Goal: Transaction & Acquisition: Purchase product/service

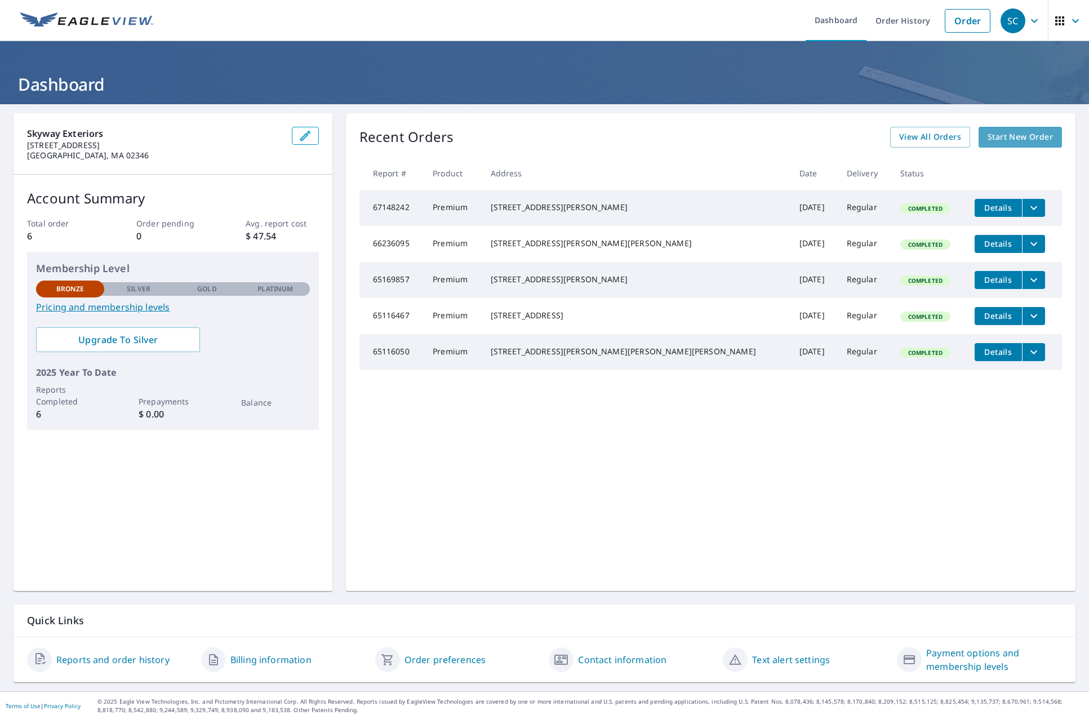
click at [1021, 136] on span "Start New Order" at bounding box center [1019, 137] width 65 height 14
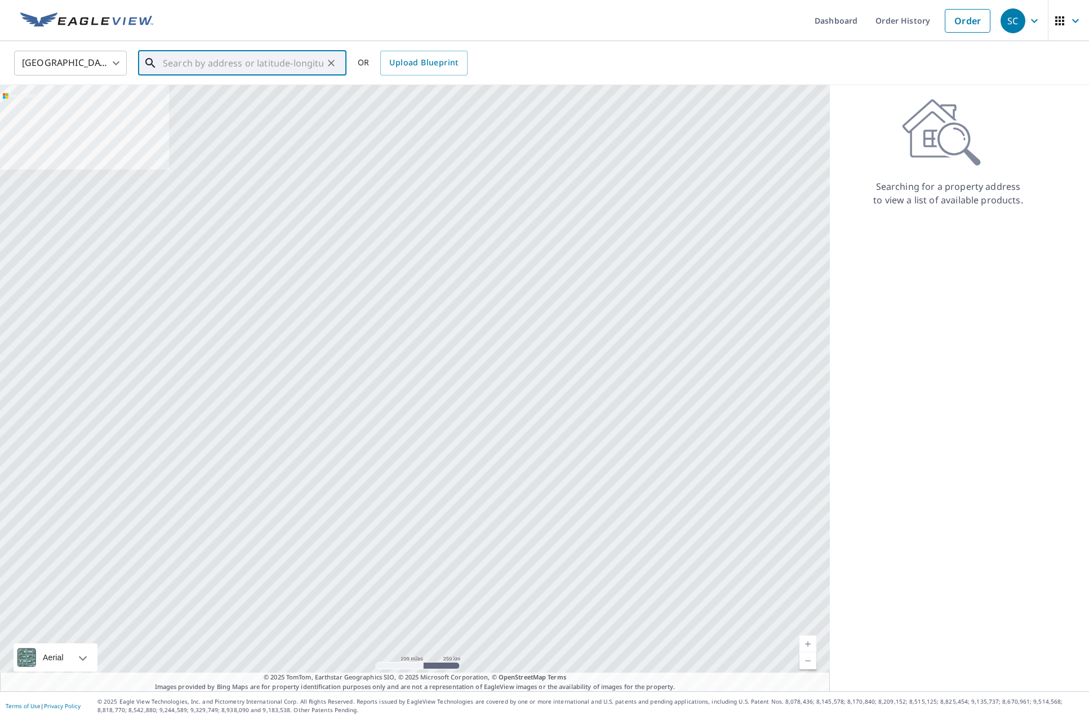
drag, startPoint x: 229, startPoint y: 64, endPoint x: 246, endPoint y: 64, distance: 16.3
click at [230, 64] on input "text" at bounding box center [243, 63] width 161 height 32
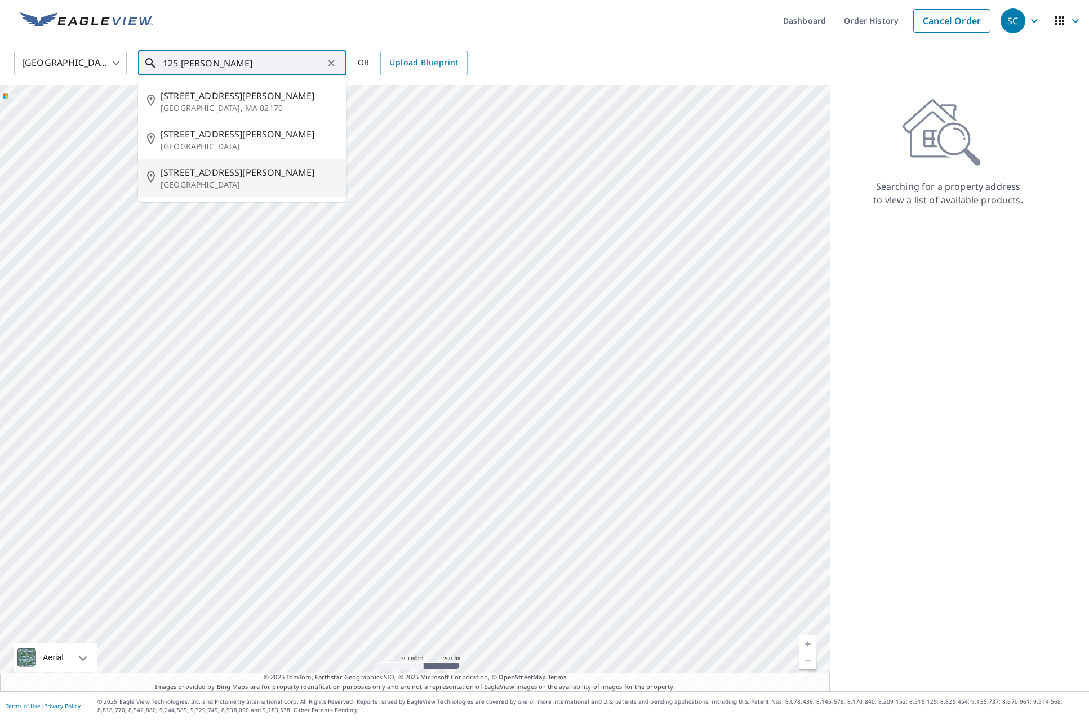
click at [220, 173] on span "[STREET_ADDRESS][PERSON_NAME]" at bounding box center [249, 173] width 177 height 14
type input "[STREET_ADDRESS][PERSON_NAME][PERSON_NAME]"
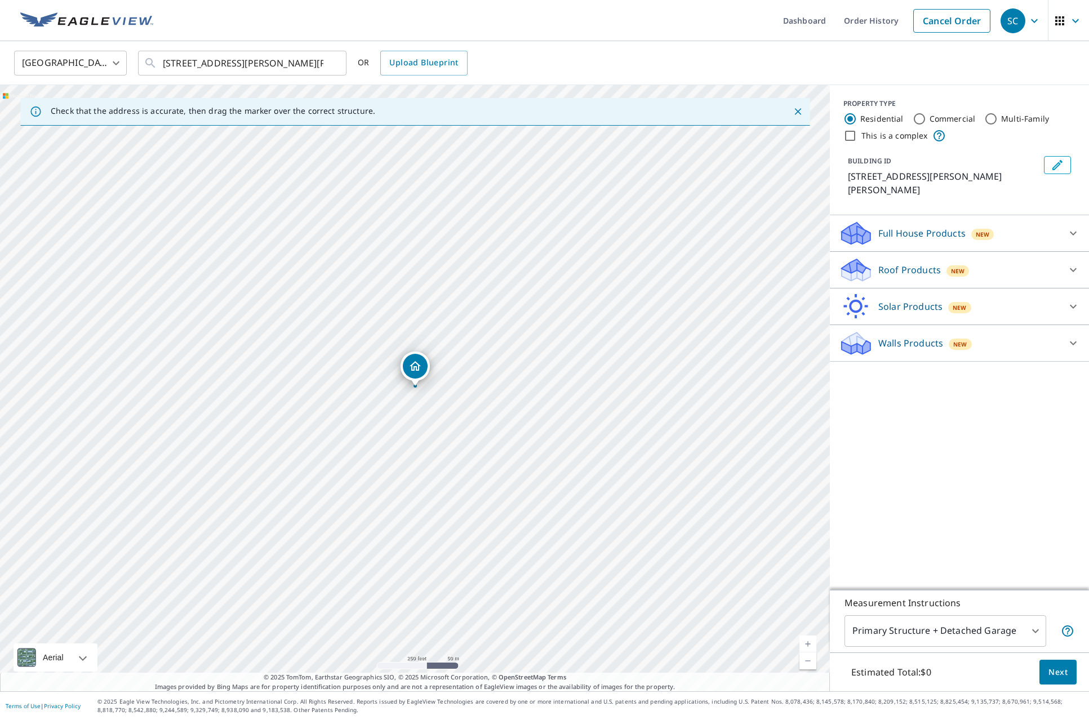
click at [809, 644] on link "Current Level 17, Zoom In" at bounding box center [807, 643] width 17 height 17
click at [809, 644] on link "Current Level 18, Zoom In" at bounding box center [807, 643] width 17 height 17
drag, startPoint x: 460, startPoint y: 441, endPoint x: 502, endPoint y: 445, distance: 42.4
click at [502, 445] on div "[STREET_ADDRESS][PERSON_NAME][PERSON_NAME]" at bounding box center [415, 388] width 830 height 606
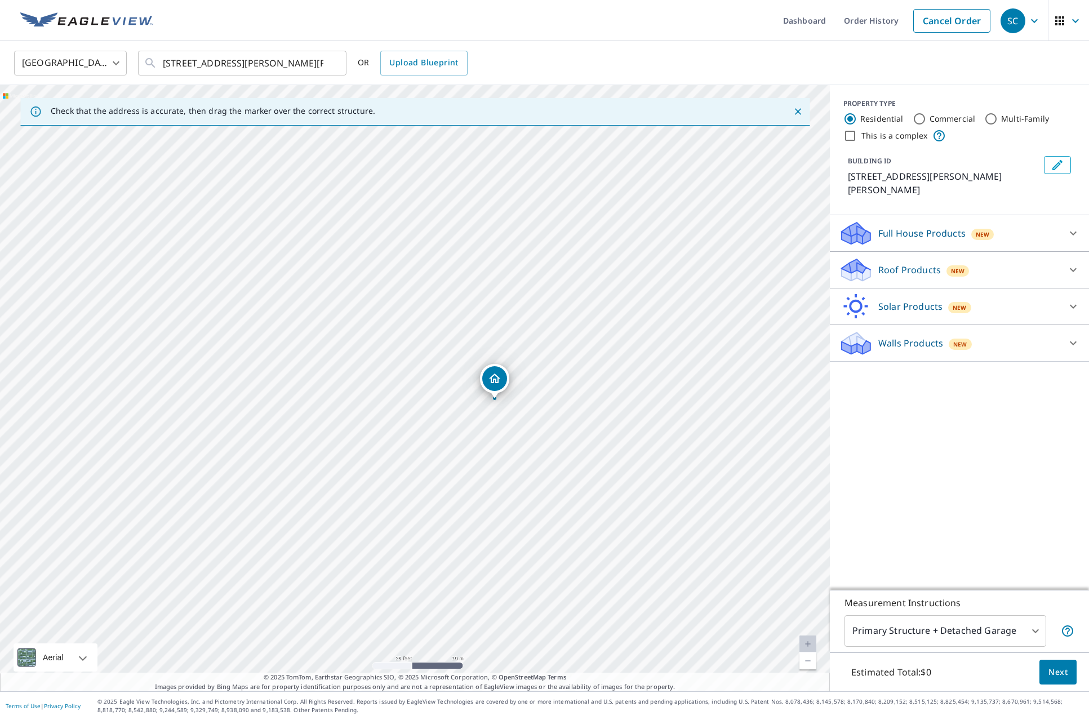
click at [806, 643] on link "Current Level 20, Zoom In Disabled" at bounding box center [807, 643] width 17 height 17
drag, startPoint x: 614, startPoint y: 542, endPoint x: 687, endPoint y: 516, distance: 76.4
click at [687, 516] on div "[STREET_ADDRESS][PERSON_NAME][PERSON_NAME]" at bounding box center [415, 388] width 830 height 606
drag, startPoint x: 562, startPoint y: 355, endPoint x: 545, endPoint y: 364, distance: 18.7
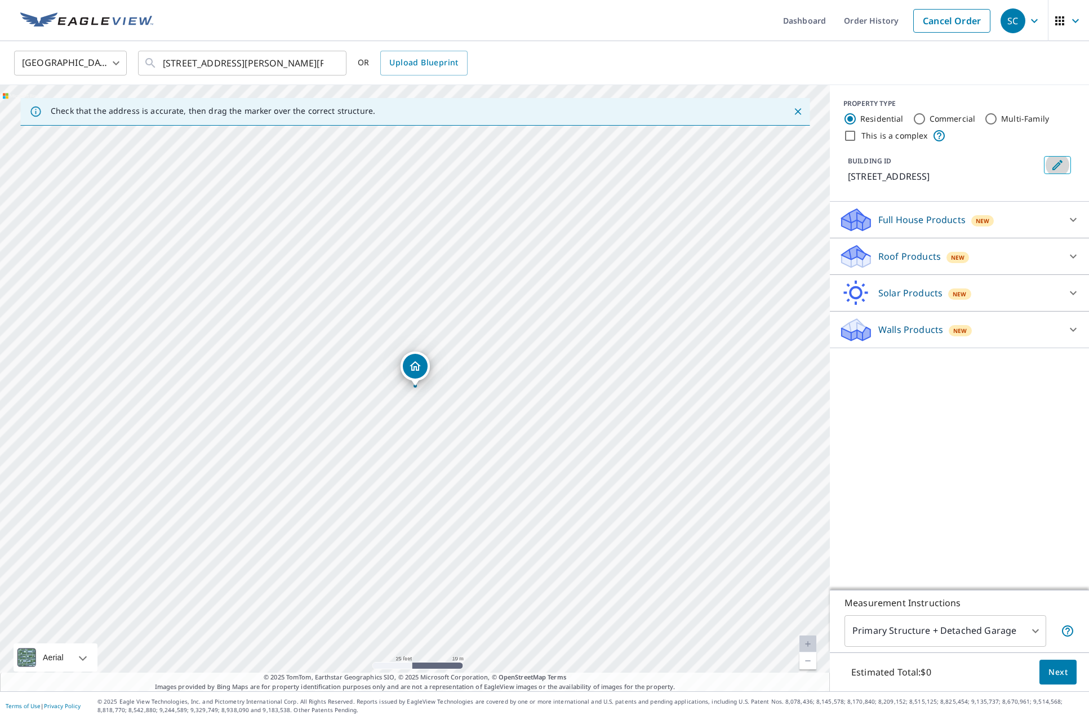
click at [1051, 164] on icon "Edit building 1" at bounding box center [1057, 165] width 14 height 14
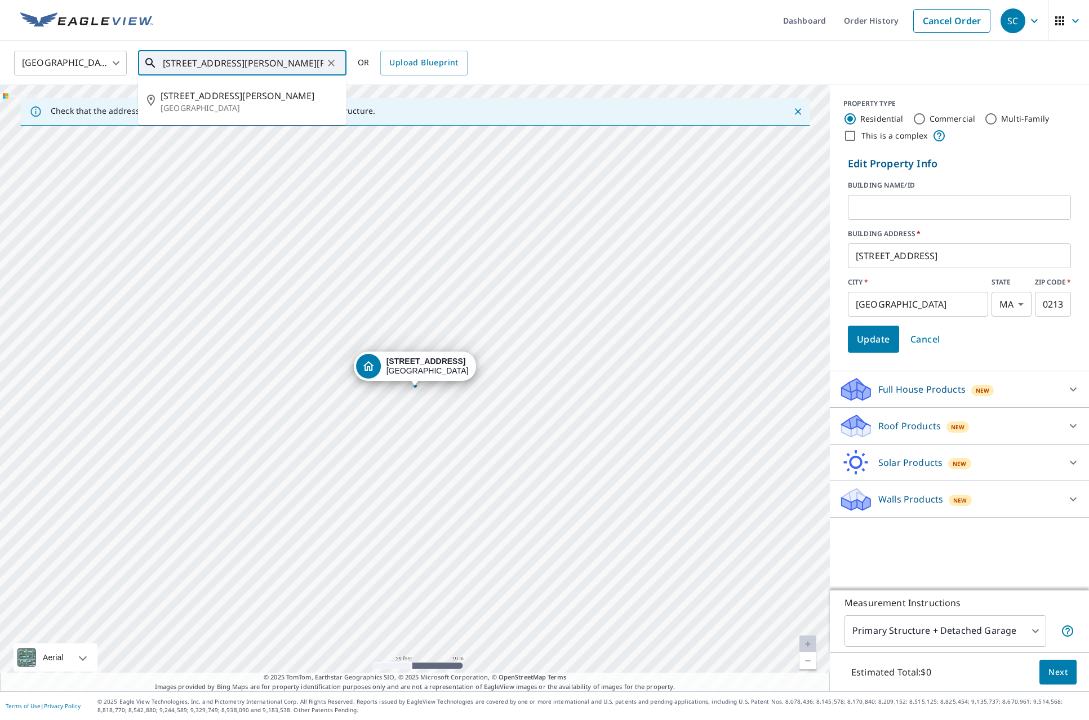
click at [197, 67] on input "[STREET_ADDRESS][PERSON_NAME][PERSON_NAME]" at bounding box center [243, 63] width 161 height 32
click at [199, 99] on span "[STREET_ADDRESS][PERSON_NAME]" at bounding box center [249, 96] width 177 height 14
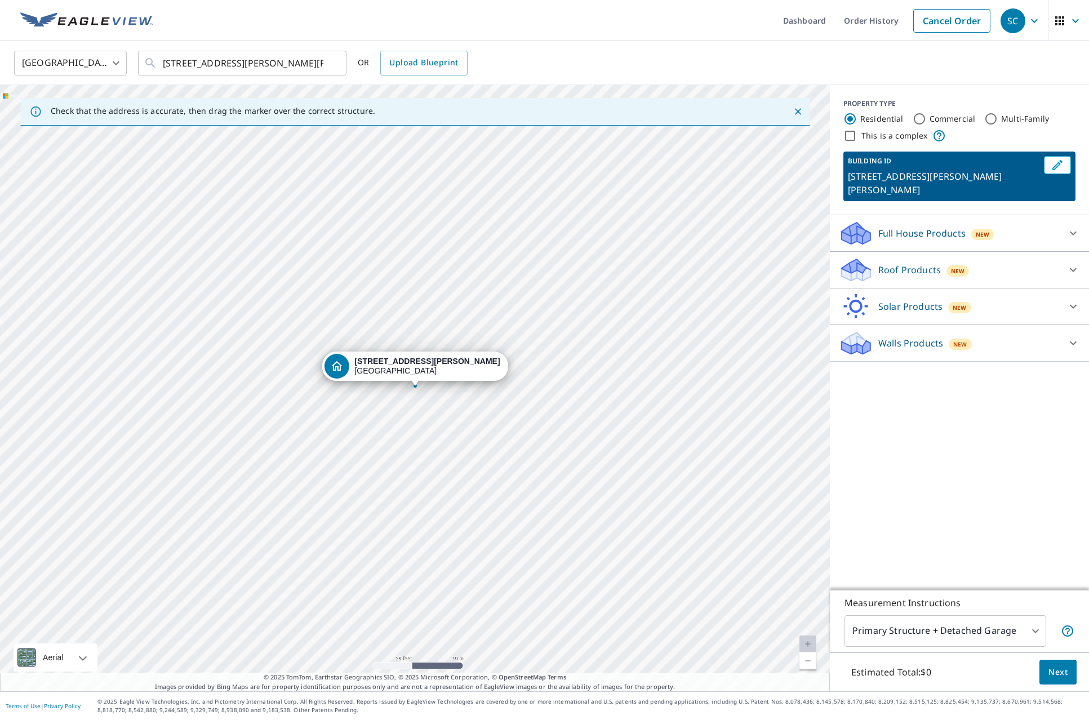
click at [442, 266] on div "[STREET_ADDRESS][PERSON_NAME][PERSON_NAME]" at bounding box center [415, 388] width 830 height 606
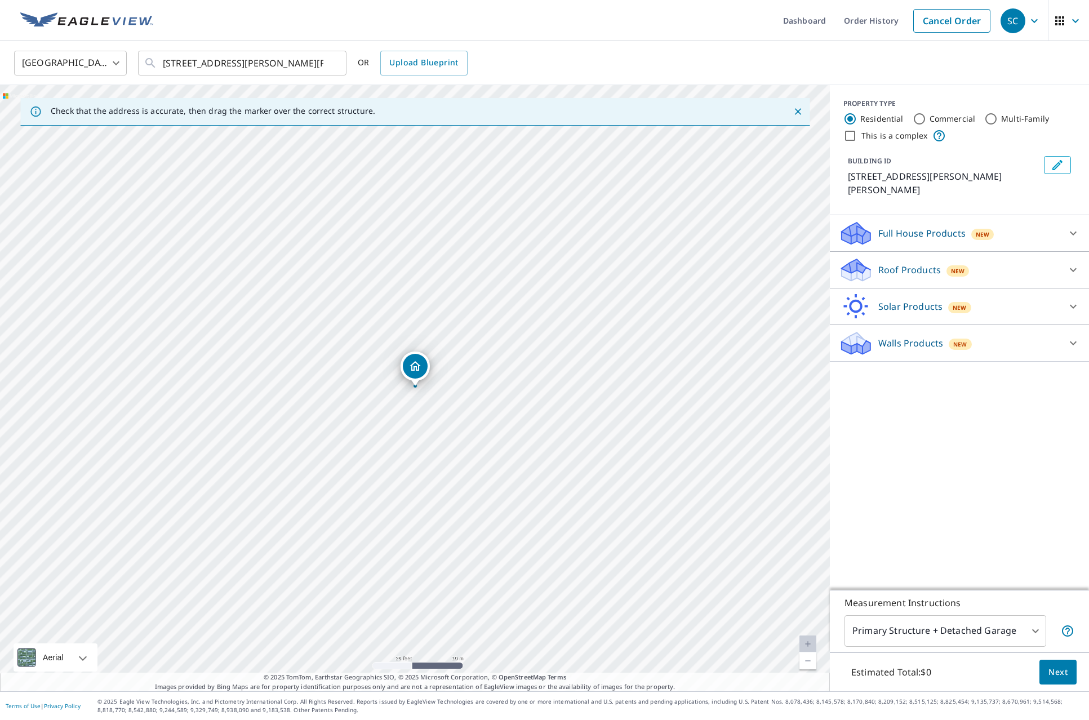
click at [1021, 257] on div "Roof Products New" at bounding box center [949, 270] width 221 height 26
